Goal: Transaction & Acquisition: Purchase product/service

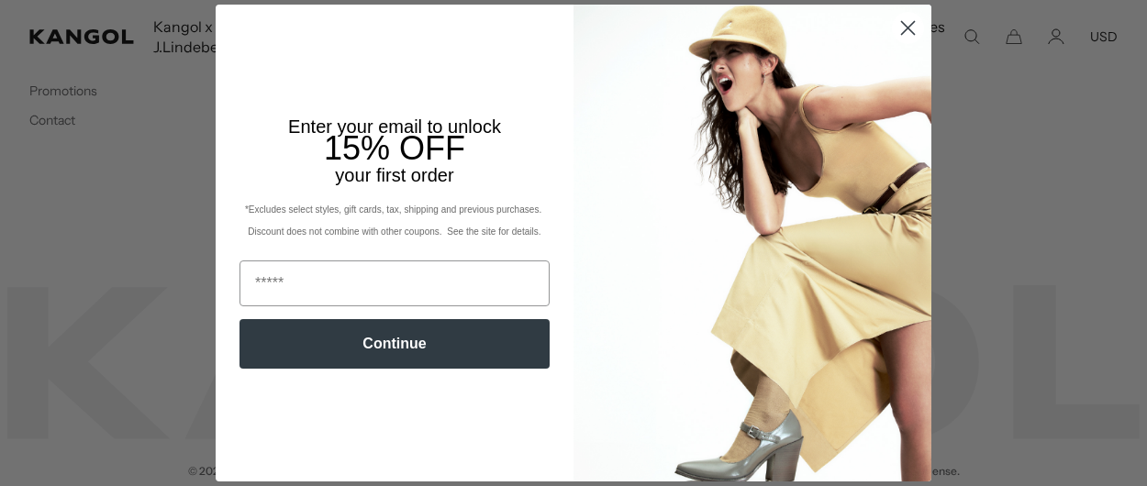
scroll to position [0, 378]
